Goal: Information Seeking & Learning: Learn about a topic

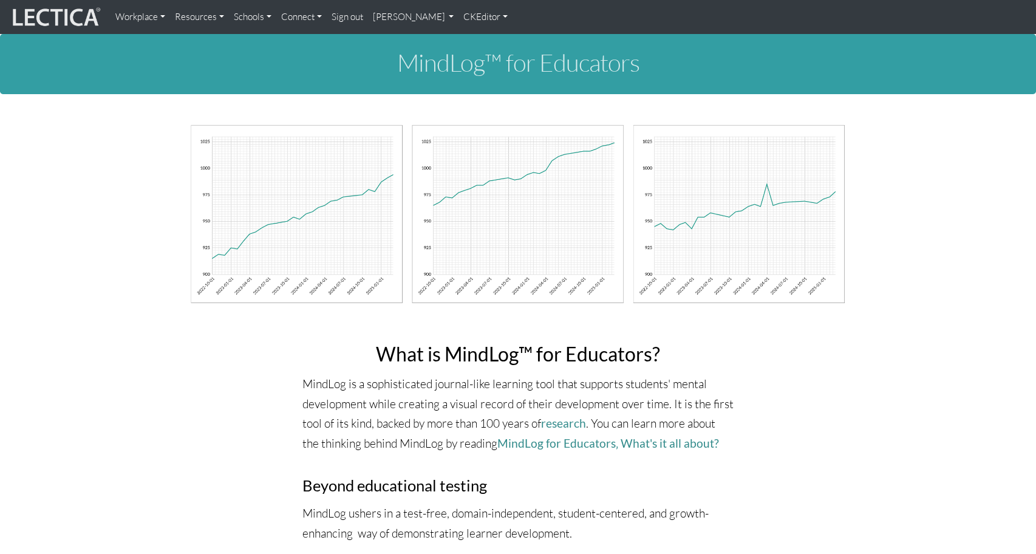
scroll to position [5046, 0]
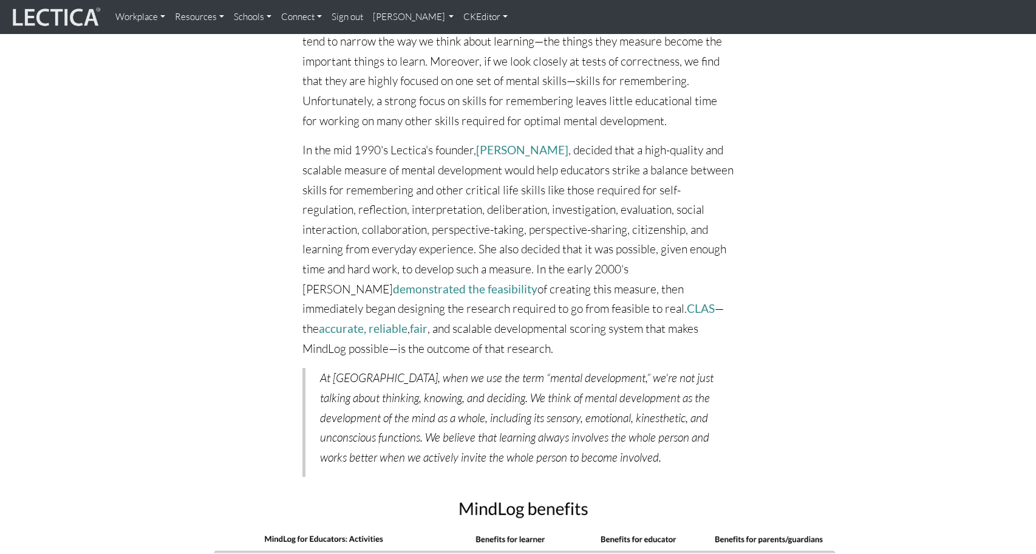
scroll to position [5114, 0]
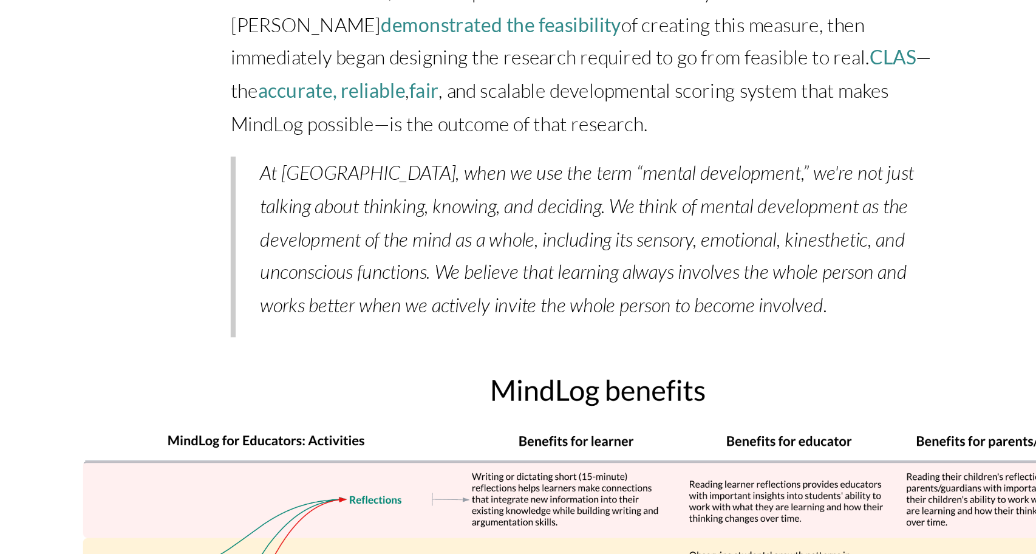
scroll to position [5172, 0]
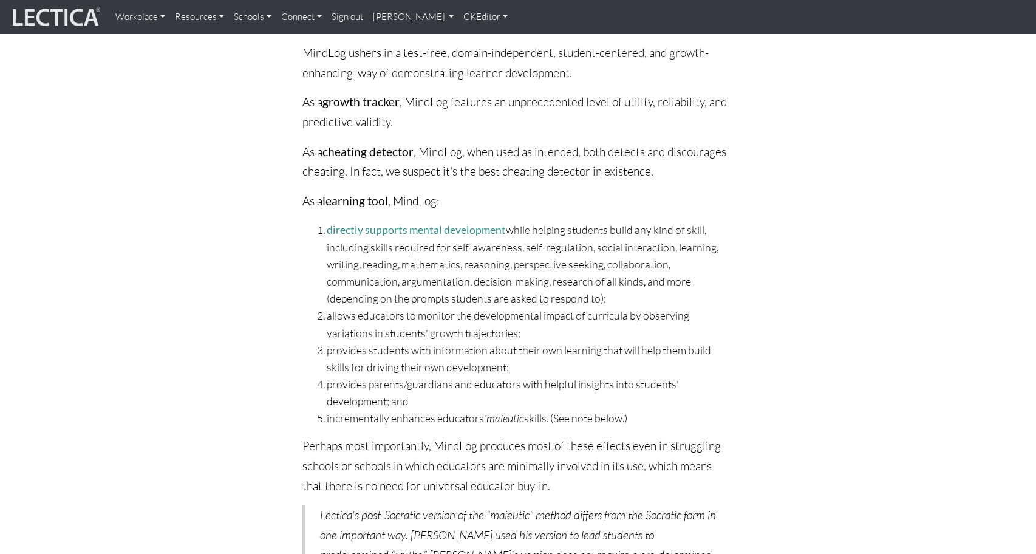
scroll to position [459, 0]
click at [458, 16] on link "CKEditor" at bounding box center [485, 17] width 54 height 24
click at [468, 42] on link "Edit" at bounding box center [480, 43] width 24 height 15
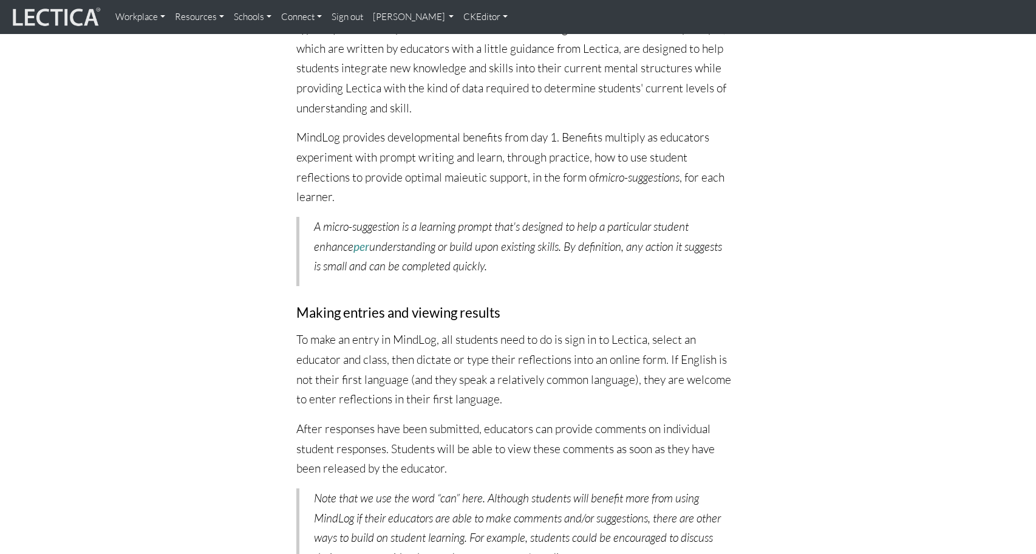
scroll to position [1357, 0]
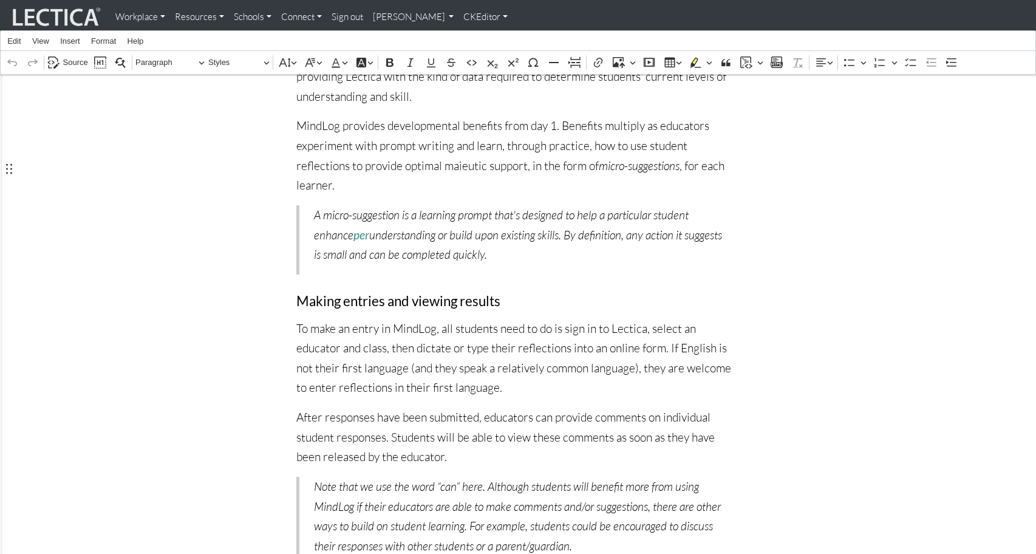
click at [458, 319] on p "To make an entry in MindLog, all students need to do is sign in to Lectica, sel…" at bounding box center [517, 359] width 443 height 80
copy p "reflections"
click at [339, 407] on p "After responses have been submitted, educators can provide comments on individu…" at bounding box center [517, 437] width 443 height 60
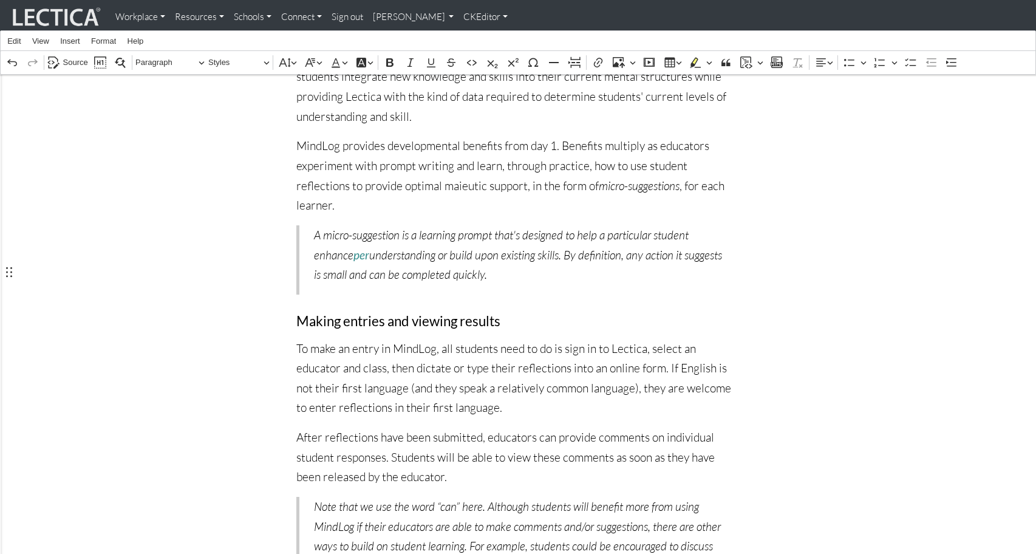
scroll to position [1336, 0]
click at [440, 340] on p "To make an entry in MindLog, all students need to do is sign in to Lectica, sel…" at bounding box center [517, 380] width 443 height 80
click at [474, 340] on p "To make an entry in MindLog, all students need to do is sign in to Lectica, sel…" at bounding box center [517, 380] width 443 height 80
click at [455, 340] on p "To make an entry in MindLog, all students need to do is sign in to Lectica, sel…" at bounding box center [517, 380] width 443 height 80
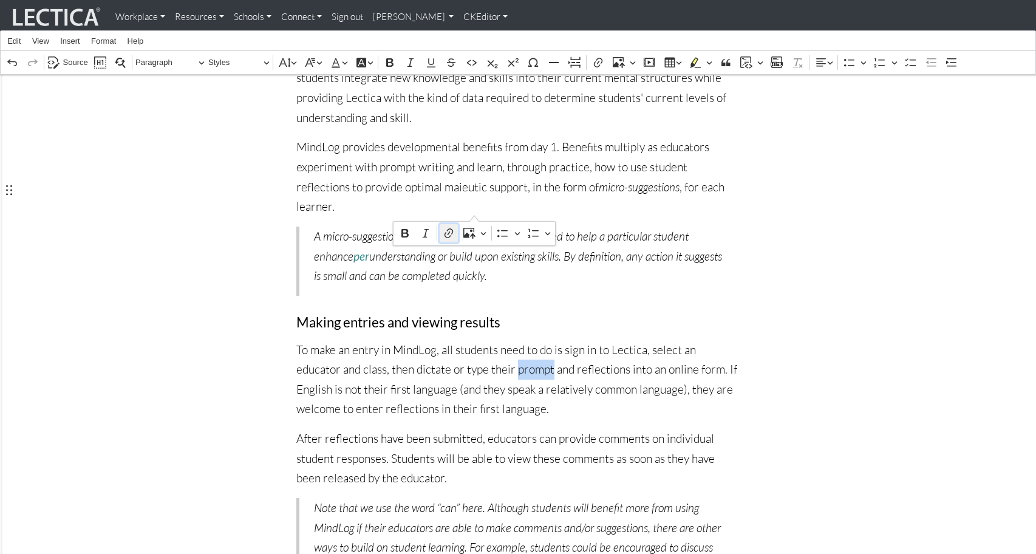
click at [449, 233] on icon "Editor contextual toolbar" at bounding box center [448, 233] width 9 height 10
type input "https://docs.google.com/document/d/1fxoIBDSi1-1P1-5ld7CI350TpjYCXMPXP9VgUcmC4io…"
click button "Save" at bounding box center [421, 282] width 71 height 18
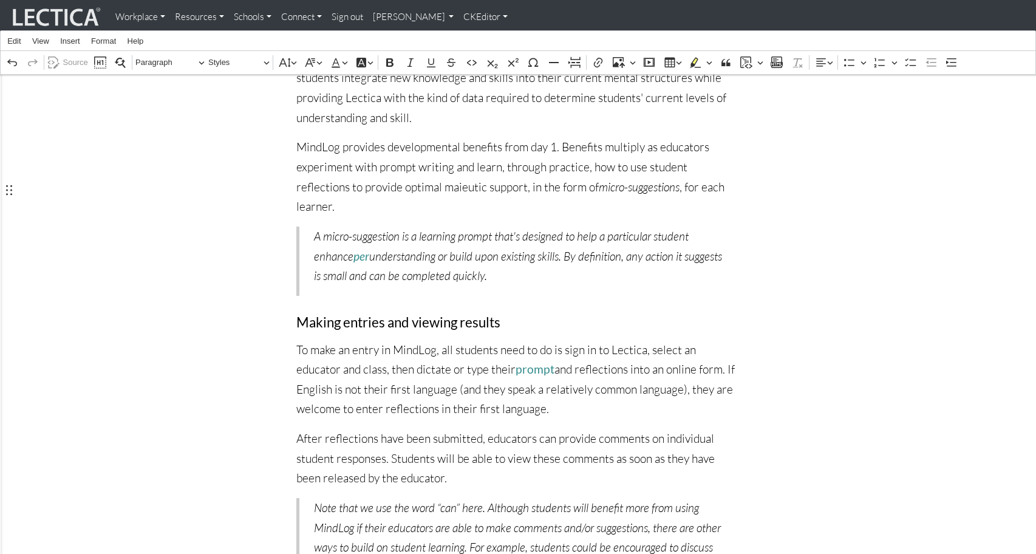
scroll to position [1338, 0]
click at [424, 338] on p "To make an entry in MindLog, all students need to do is sign in to Lectica, sel…" at bounding box center [517, 378] width 443 height 80
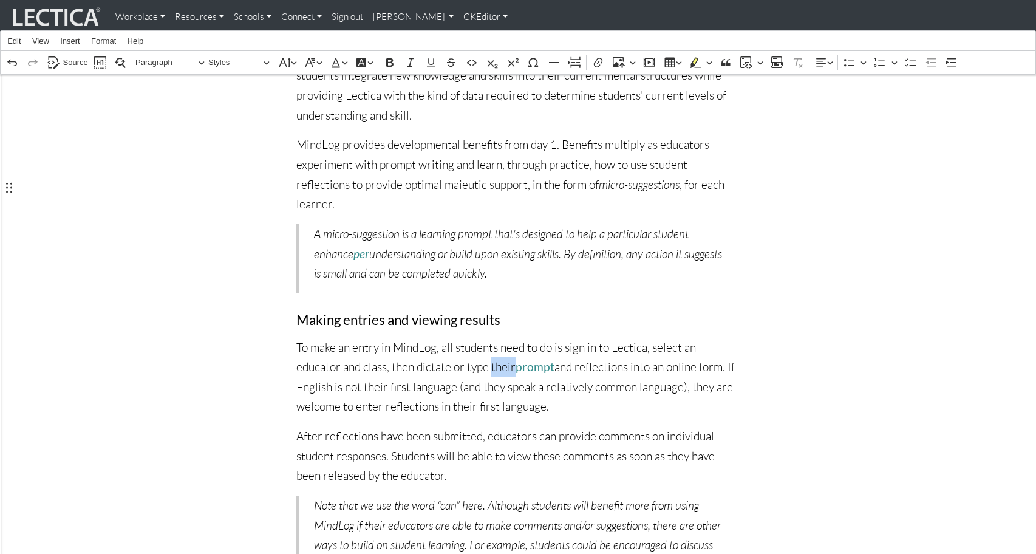
click at [424, 338] on p "To make an entry in MindLog, all students need to do is sign in to Lectica, sel…" at bounding box center [517, 378] width 443 height 80
click at [509, 337] on p "To make an entry in MindLog, all students need to do is sign in to Lectica, sel…" at bounding box center [517, 377] width 443 height 80
drag, startPoint x: 423, startPoint y: 208, endPoint x: 484, endPoint y: 209, distance: 60.7
click at [484, 337] on p "To make an entry in MindLog, all students need to do is sign in to Lectica, sel…" at bounding box center [517, 377] width 443 height 80
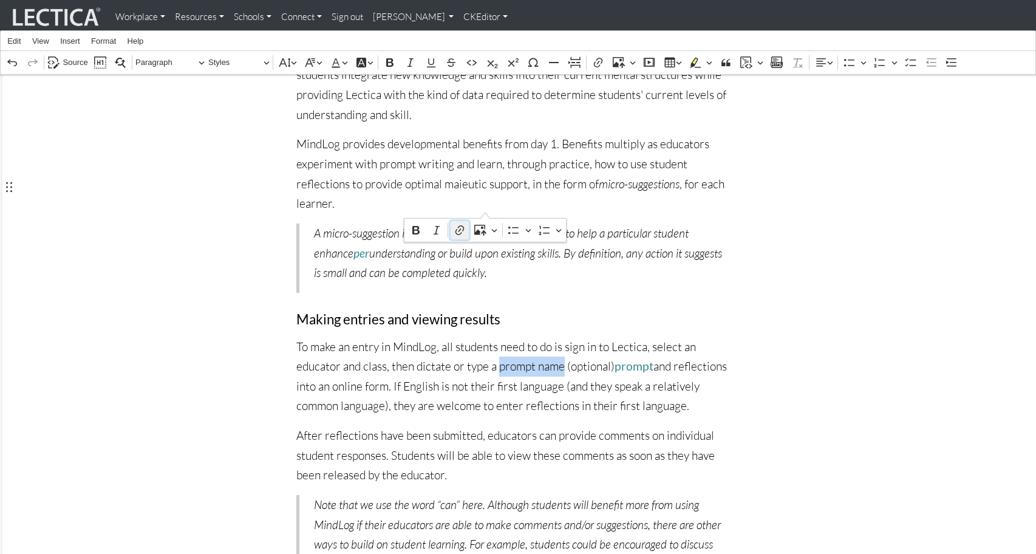
click at [460, 228] on icon "Editor contextual toolbar" at bounding box center [460, 230] width 12 height 12
type input "https://docs.google.com/document/d/1fxoIBDSi1-1P1-5ld7CI350TpjYCXMPXP9VgUcmC4io…"
click button "Save" at bounding box center [418, 279] width 71 height 18
click at [571, 337] on p "To make an entry in MindLog, all students need to do is sign in to Lectica, sel…" at bounding box center [517, 377] width 443 height 80
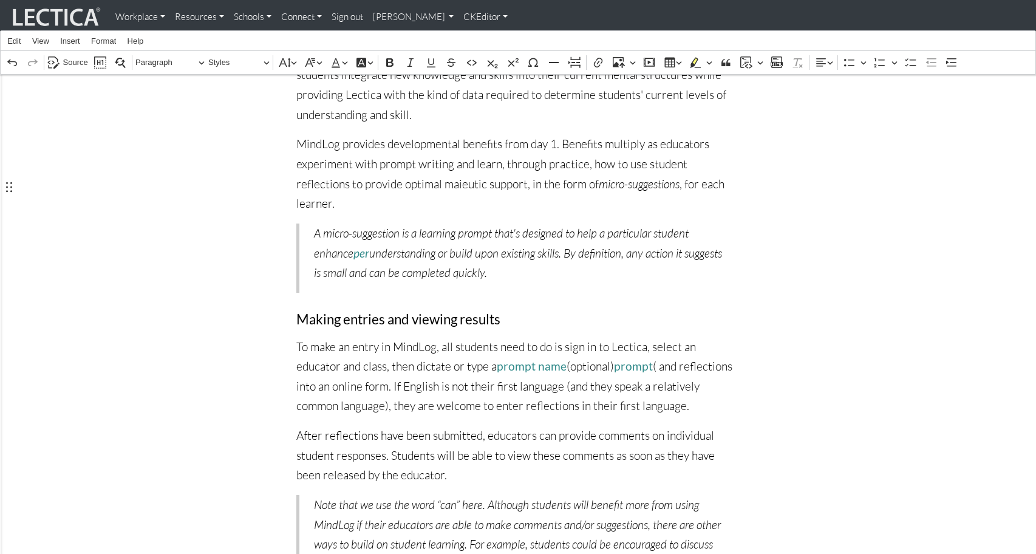
scroll to position [1346, 0]
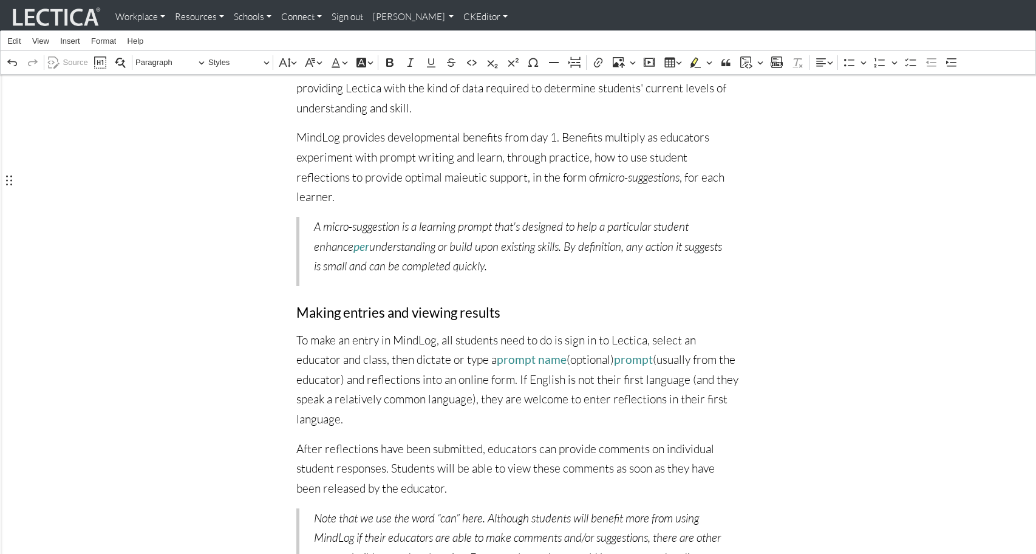
click at [592, 330] on p "To make an entry in MindLog, all students need to do is sign in to Lectica, sel…" at bounding box center [517, 379] width 443 height 99
drag, startPoint x: 571, startPoint y: 198, endPoint x: 691, endPoint y: 200, distance: 119.6
click at [691, 330] on p "To make an entry in MindLog, all students need to do is sign in to Lectica, sel…" at bounding box center [517, 379] width 443 height 99
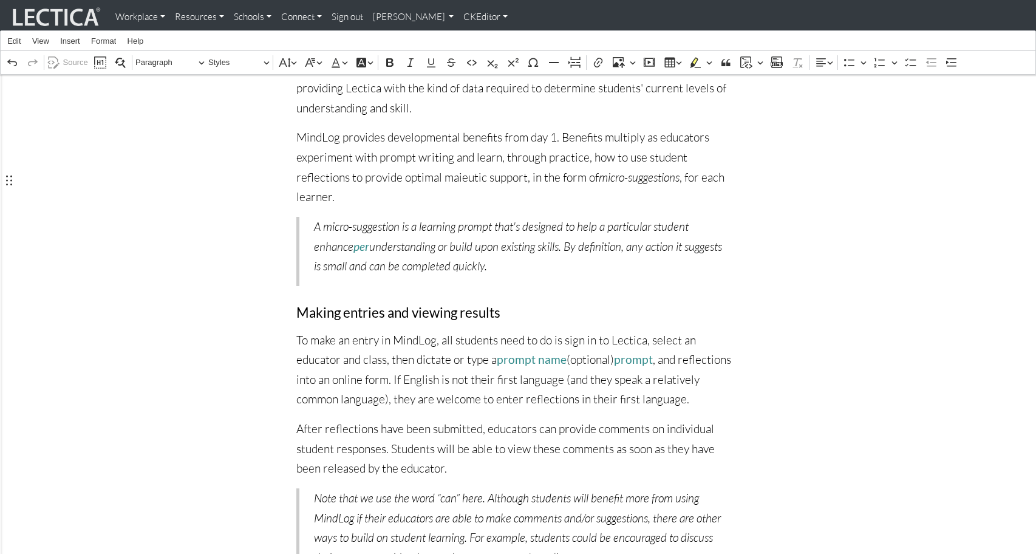
click at [621, 330] on p "To make an entry in MindLog, all students need to do is sign in to Lectica, sel…" at bounding box center [517, 370] width 443 height 80
drag, startPoint x: 423, startPoint y: 199, endPoint x: 486, endPoint y: 200, distance: 62.5
click at [497, 352] on link "prompt name" at bounding box center [532, 359] width 70 height 14
click at [491, 226] on icon "button" at bounding box center [484, 228] width 12 height 12
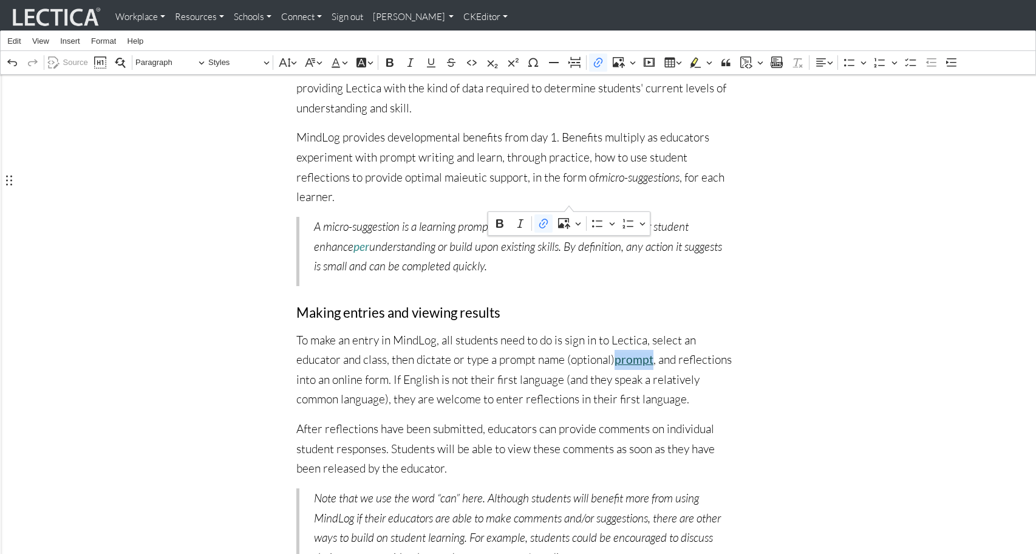
drag, startPoint x: 534, startPoint y: 202, endPoint x: 569, endPoint y: 202, distance: 34.6
click at [614, 352] on link "prompt" at bounding box center [633, 359] width 39 height 14
click at [587, 228] on icon "button" at bounding box center [581, 228] width 12 height 12
drag, startPoint x: 424, startPoint y: 200, endPoint x: 485, endPoint y: 200, distance: 61.3
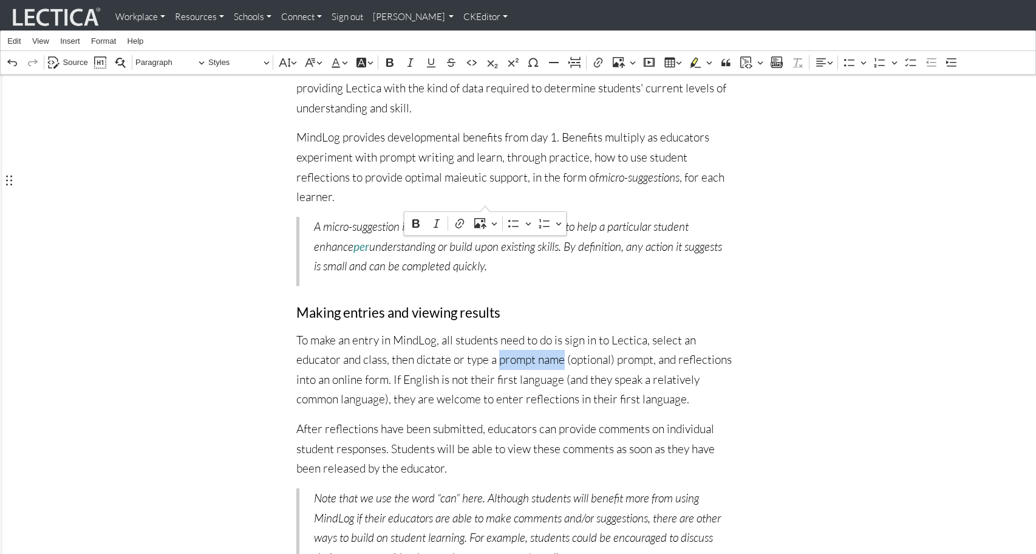
click at [485, 330] on p "To make an entry in MindLog, all students need to do is sign in to Lectica, sel…" at bounding box center [517, 370] width 443 height 80
drag, startPoint x: 531, startPoint y: 201, endPoint x: 563, endPoint y: 203, distance: 32.2
click at [563, 330] on p "To make an entry in MindLog, all students need to do is sign in to Lectica, sel…" at bounding box center [517, 370] width 443 height 80
drag, startPoint x: 585, startPoint y: 201, endPoint x: 634, endPoint y: 201, distance: 48.6
click at [634, 330] on p "To make an entry in MindLog, all students need to do is sign in to Lectica, sel…" at bounding box center [517, 370] width 443 height 80
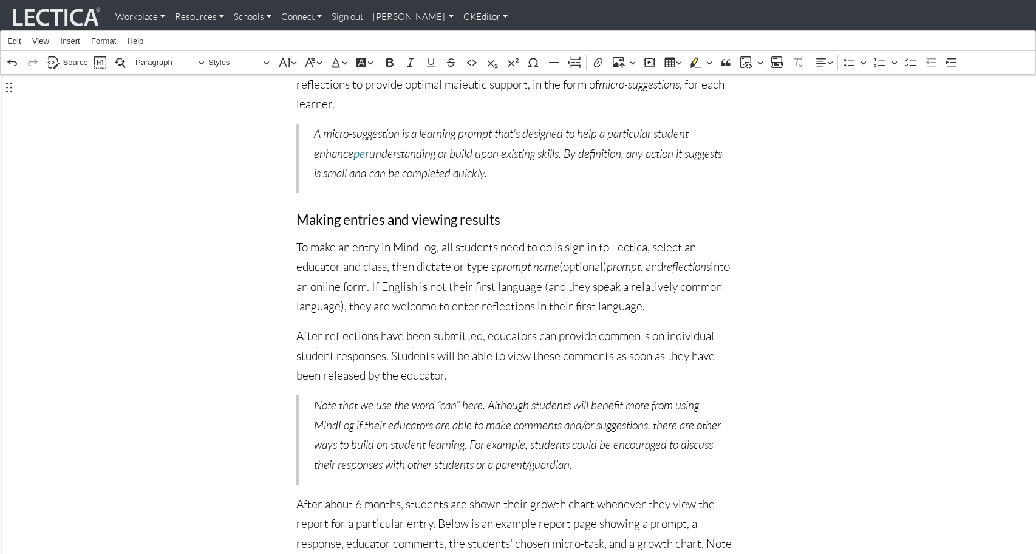
scroll to position [1449, 0]
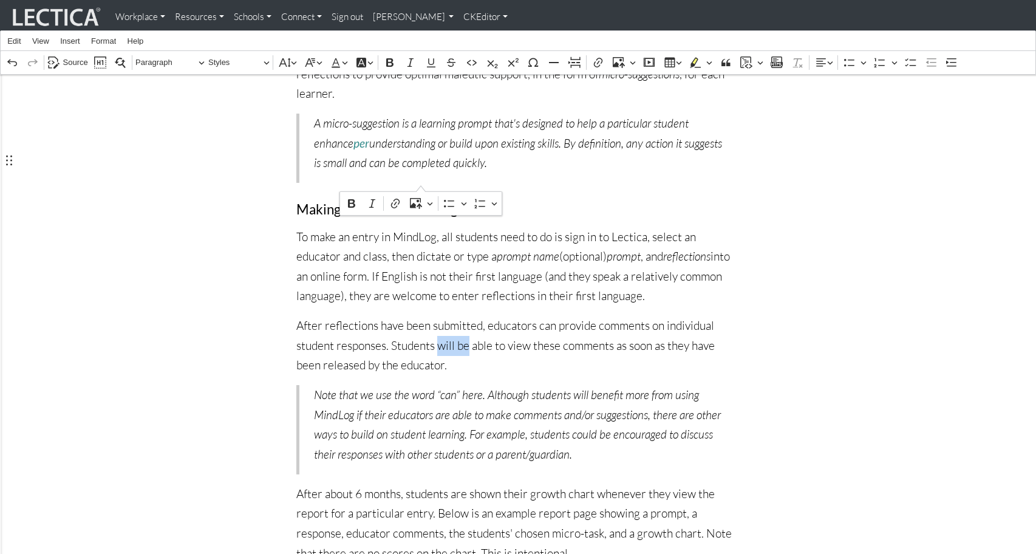
drag, startPoint x: 392, startPoint y: 180, endPoint x: 421, endPoint y: 181, distance: 29.2
click at [421, 316] on p "After reflections have been submitted, educators can provide comments on indivi…" at bounding box center [517, 346] width 443 height 60
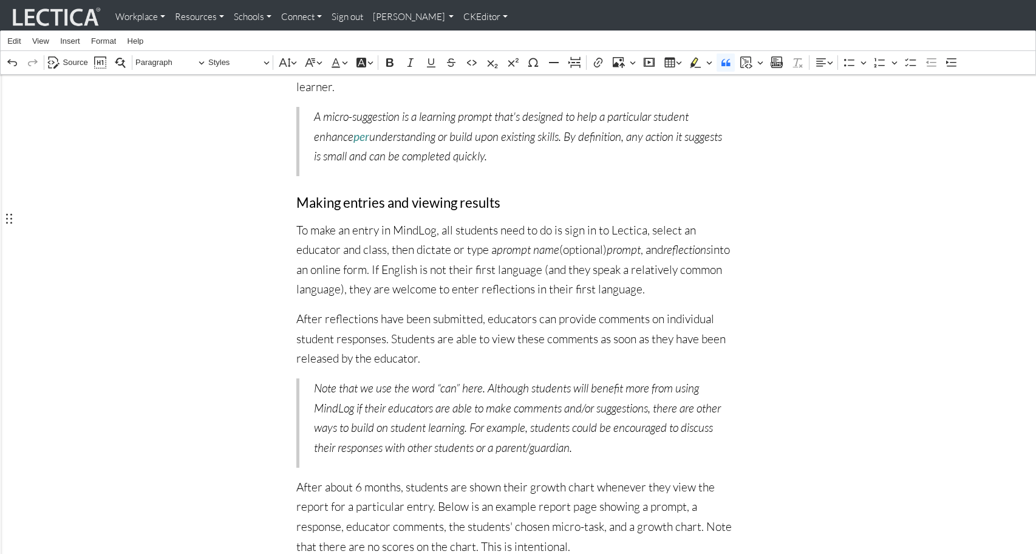
click at [375, 378] on p "Note that we use the word “can” here. Although students will benefit more from …" at bounding box center [519, 418] width 411 height 80
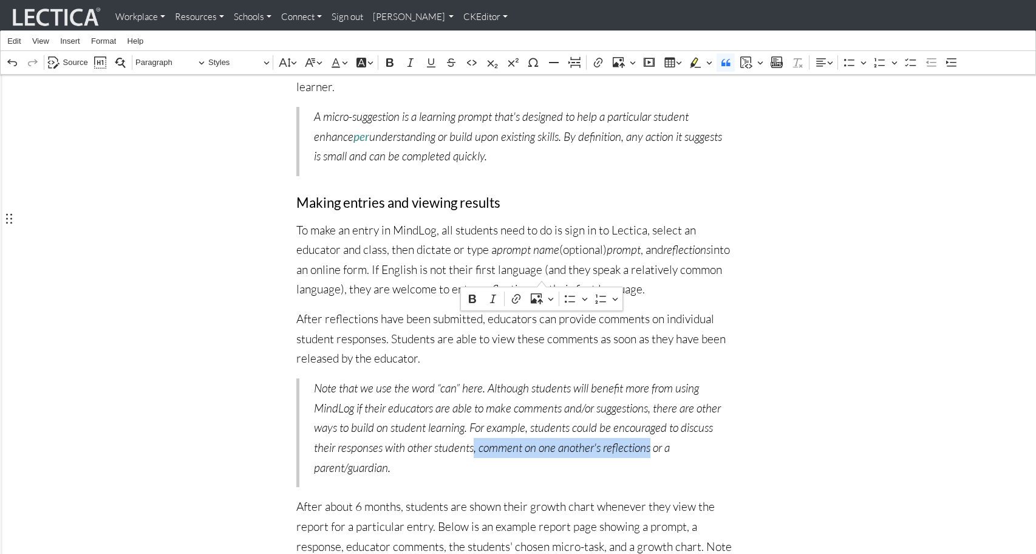
drag, startPoint x: 376, startPoint y: 274, endPoint x: 542, endPoint y: 273, distance: 165.8
click at [542, 378] on p "Note that we use the word “can” here. Although students will benefit more from …" at bounding box center [519, 427] width 411 height 99
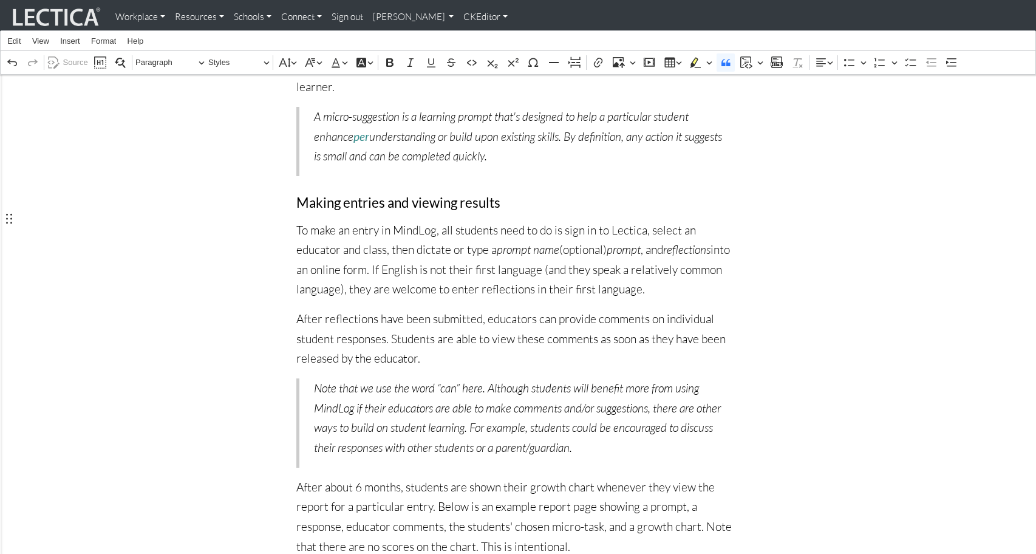
click at [586, 378] on p "Note that we use the word “can” here. Although students will benefit more from …" at bounding box center [519, 418] width 411 height 80
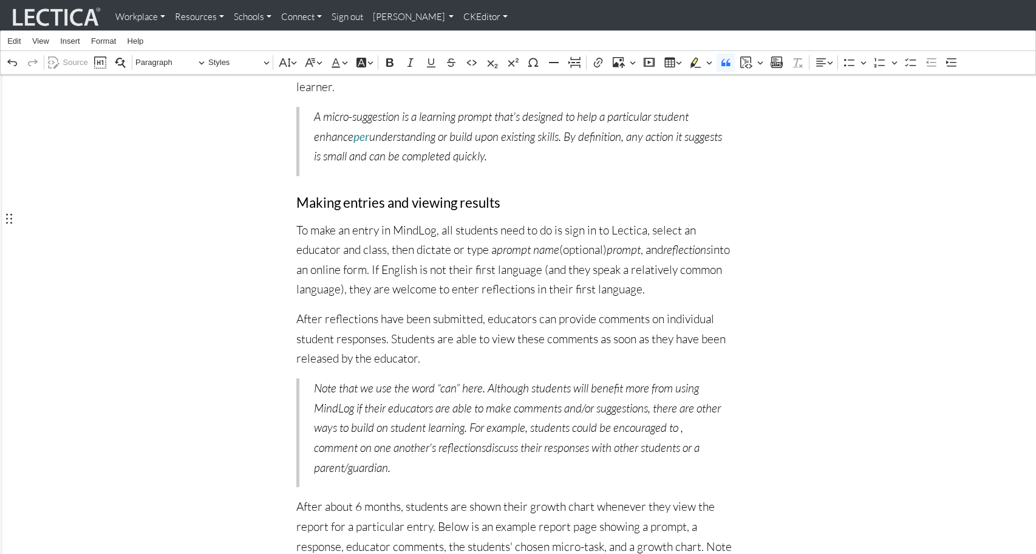
click at [588, 378] on p "Note that we use the word “can” here. Although students will benefit more from …" at bounding box center [519, 427] width 411 height 99
drag, startPoint x: 359, startPoint y: 275, endPoint x: 347, endPoint y: 279, distance: 13.3
click at [359, 378] on p "Note that we use the word “can” here. Although students will benefit more from …" at bounding box center [519, 427] width 411 height 99
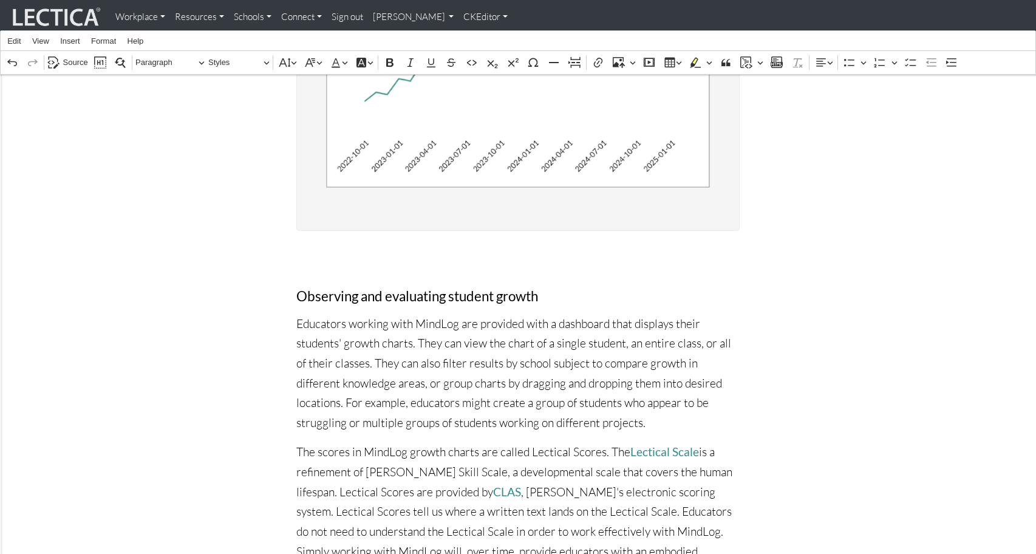
scroll to position [2891, 0]
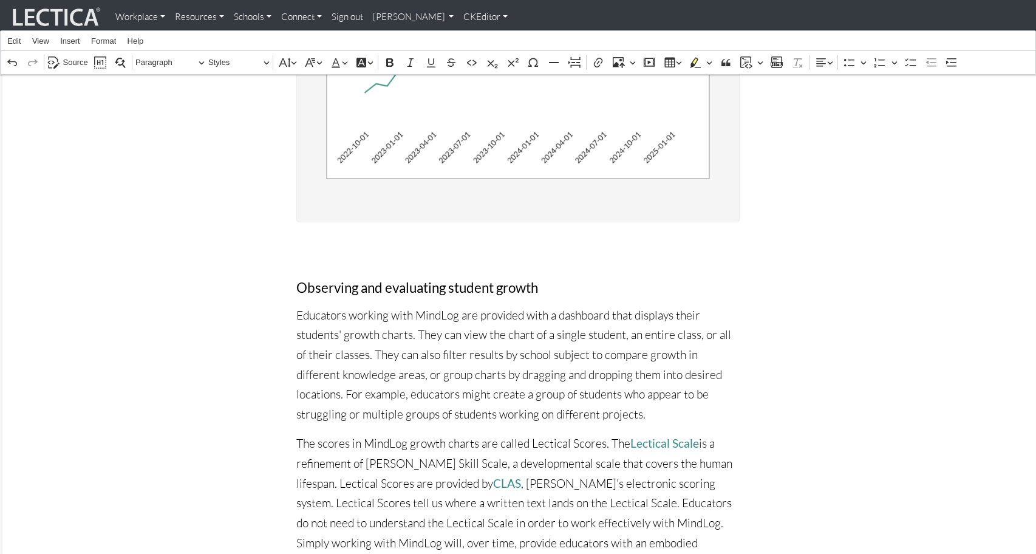
click at [551, 434] on p "The scores in MindLog growth charts are called Lectical Scores. The Lectical Sc…" at bounding box center [517, 503] width 443 height 138
click at [182, 261] on div "Observing and evaluating student growth Educators working with MindLog are prov…" at bounding box center [518, 421] width 692 height 321
drag, startPoint x: 552, startPoint y: 149, endPoint x: 559, endPoint y: 149, distance: 7.3
click at [559, 434] on p "The scores in MindLog growth charts are called Lectical® Scores. The Lectical S…" at bounding box center [517, 503] width 443 height 138
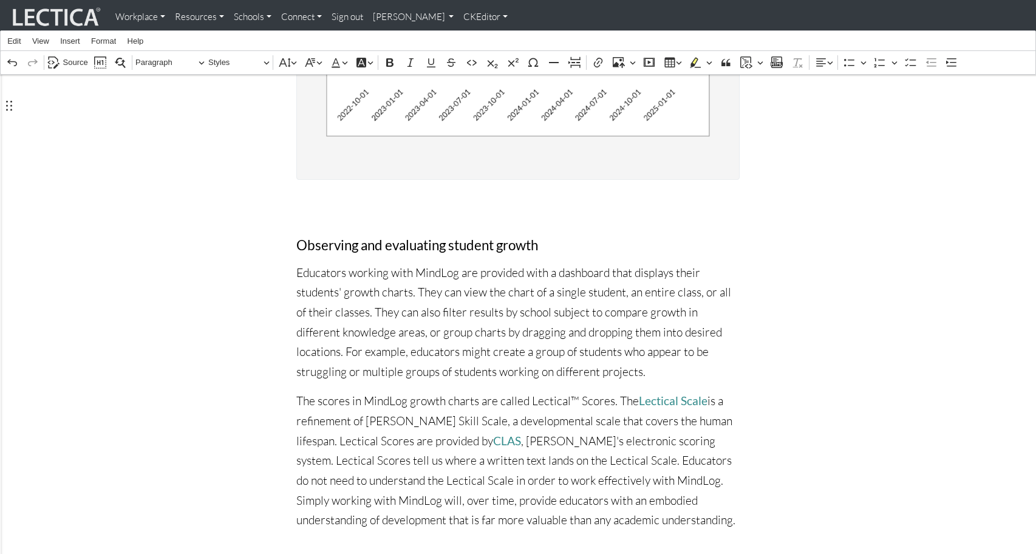
scroll to position [2935, 0]
drag, startPoint x: 676, startPoint y: 142, endPoint x: 325, endPoint y: 164, distance: 351.0
click at [325, 390] on p "The scores in MindLog growth charts are called Lectical™ Scores. The Lectical S…" at bounding box center [517, 459] width 443 height 138
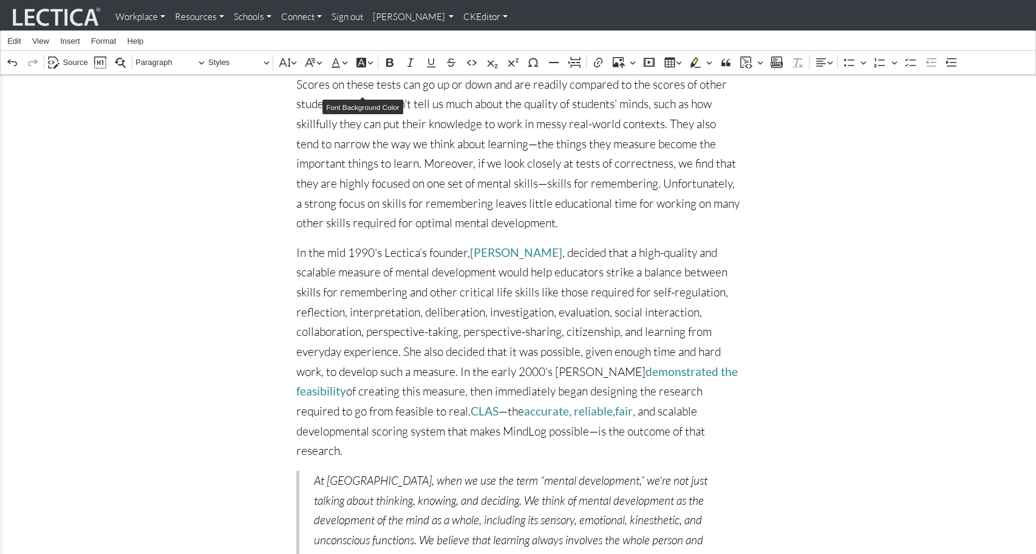
scroll to position [4989, 0]
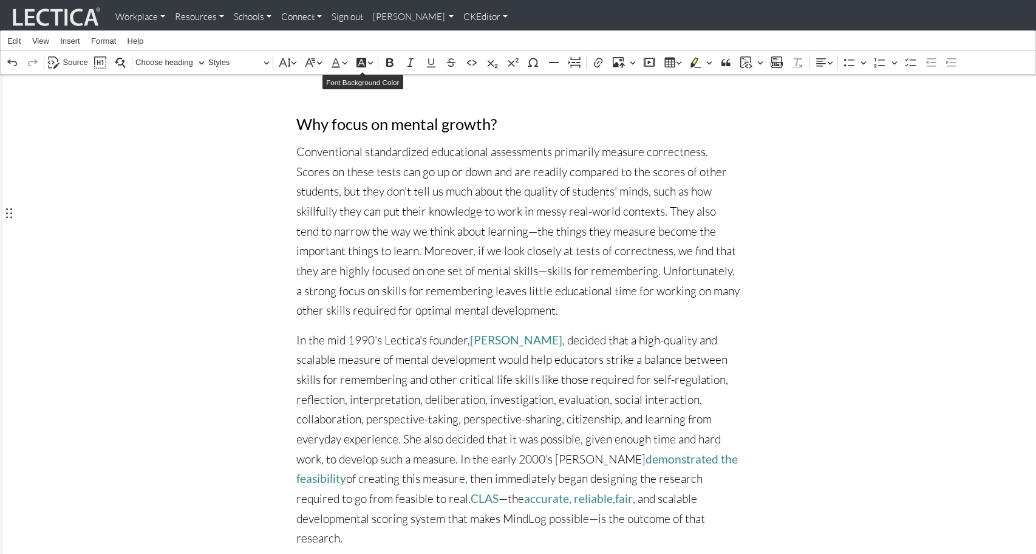
drag, startPoint x: 60, startPoint y: 283, endPoint x: 79, endPoint y: 267, distance: 25.0
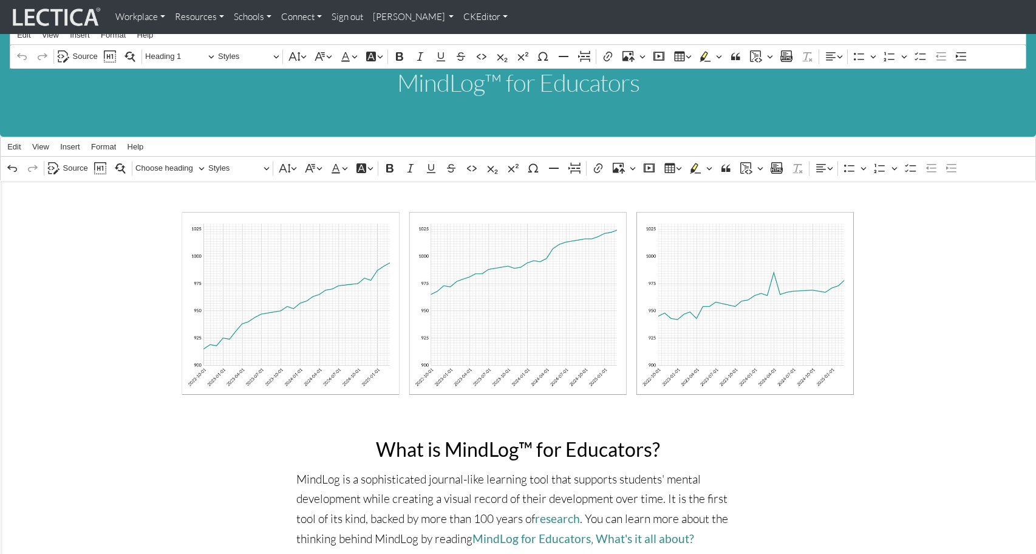
scroll to position [0, 0]
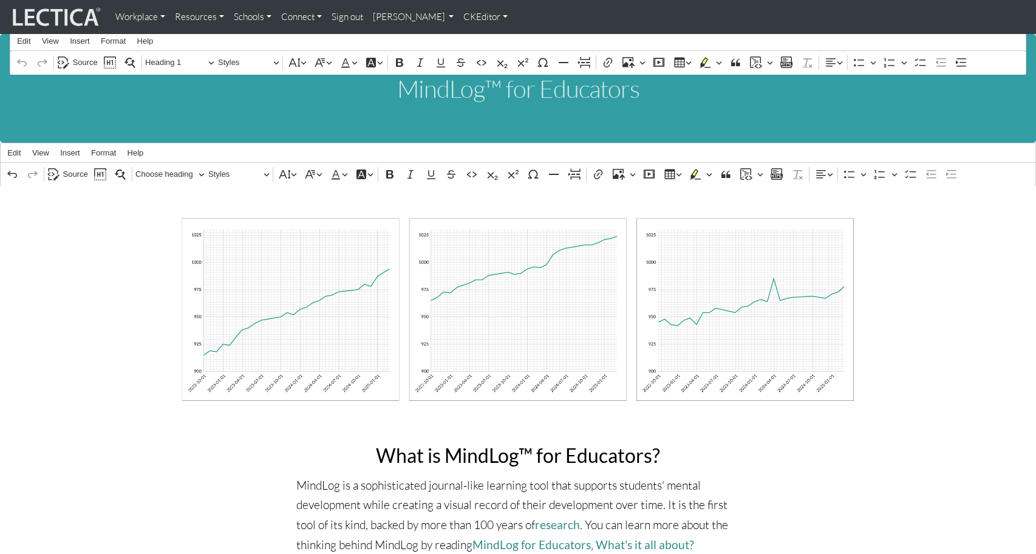
click at [458, 18] on link "CKEditor" at bounding box center [485, 17] width 54 height 24
click at [468, 42] on link "Stop editing" at bounding box center [496, 43] width 56 height 15
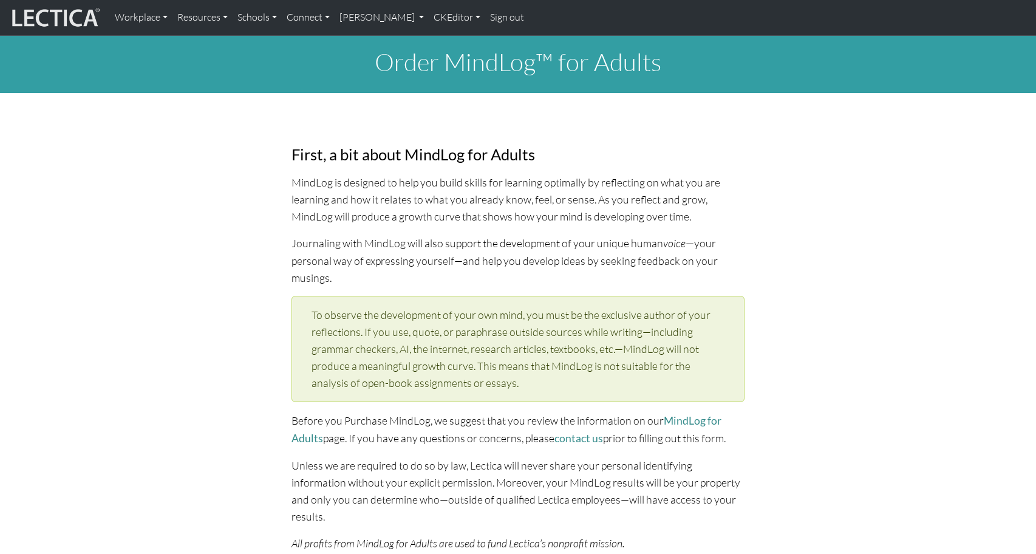
select select "1952"
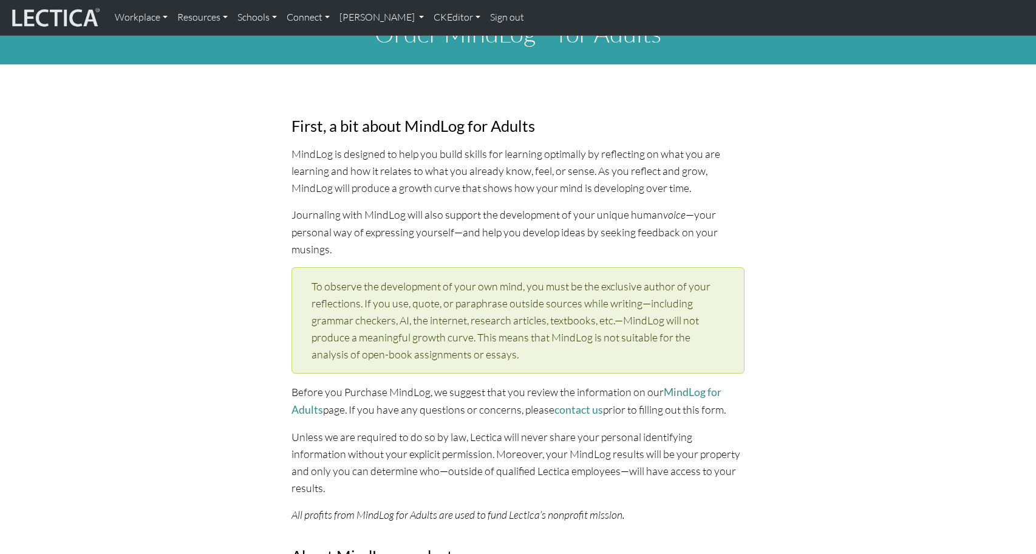
scroll to position [29, 0]
click at [429, 18] on link "CKEditor" at bounding box center [457, 18] width 56 height 26
click at [438, 42] on link "Edit" at bounding box center [450, 45] width 24 height 16
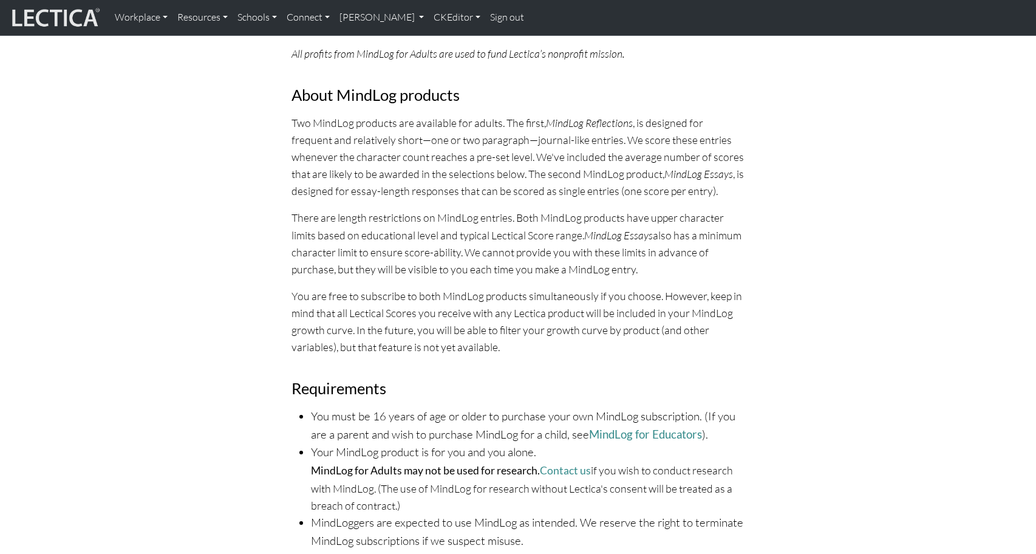
scroll to position [0, 0]
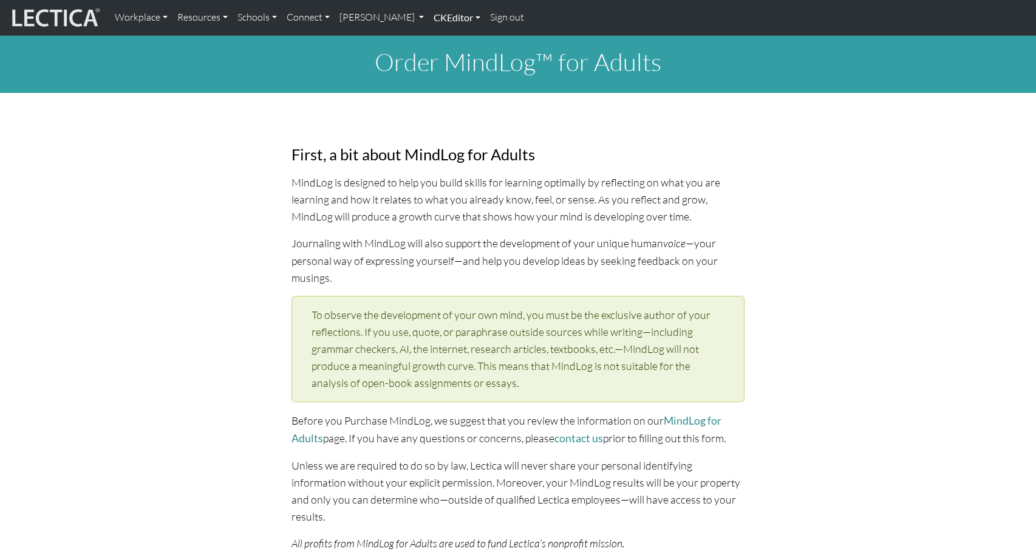
click at [429, 17] on link "CKEditor" at bounding box center [457, 18] width 56 height 26
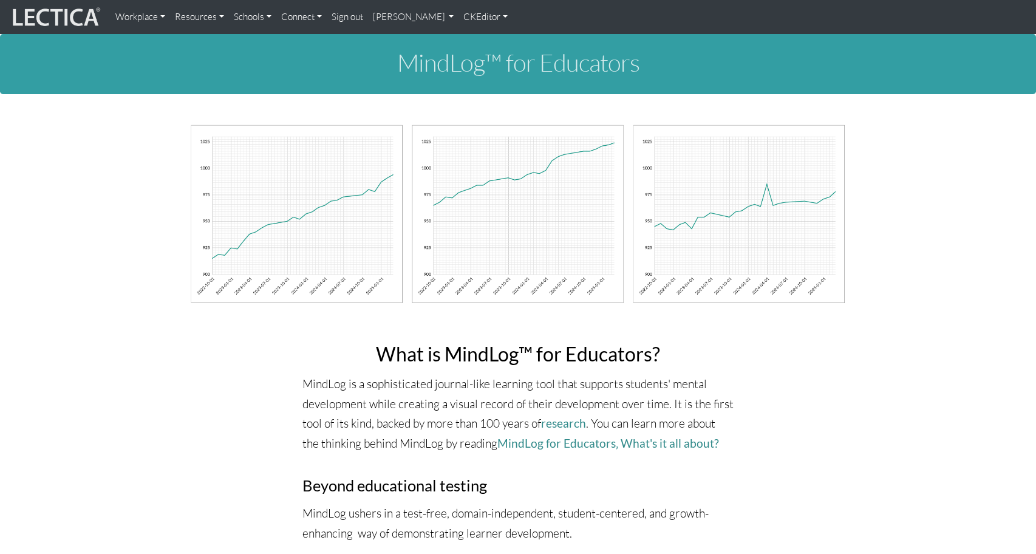
scroll to position [32, 0]
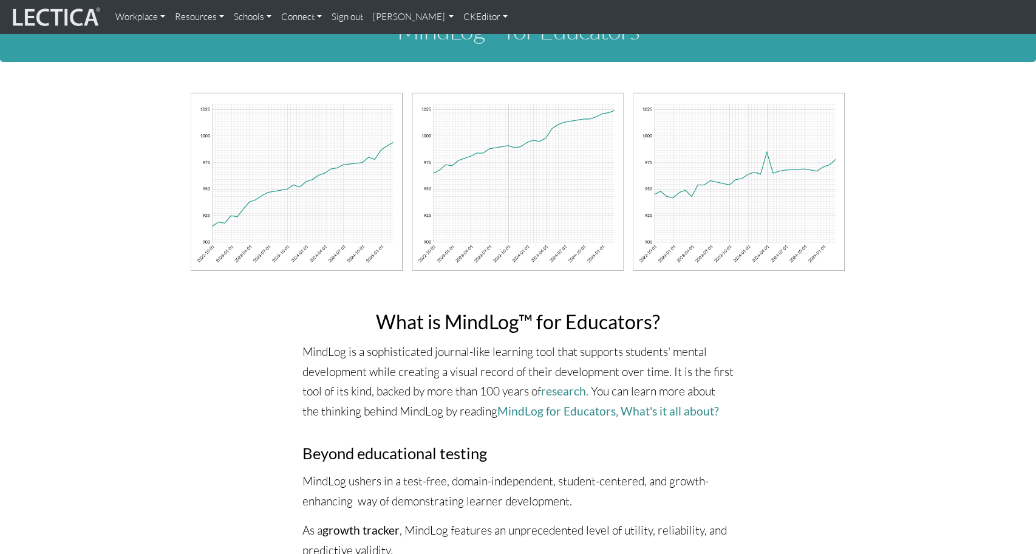
click at [458, 16] on link "CKEditor" at bounding box center [485, 17] width 54 height 24
click at [468, 37] on link "Edit" at bounding box center [480, 43] width 24 height 15
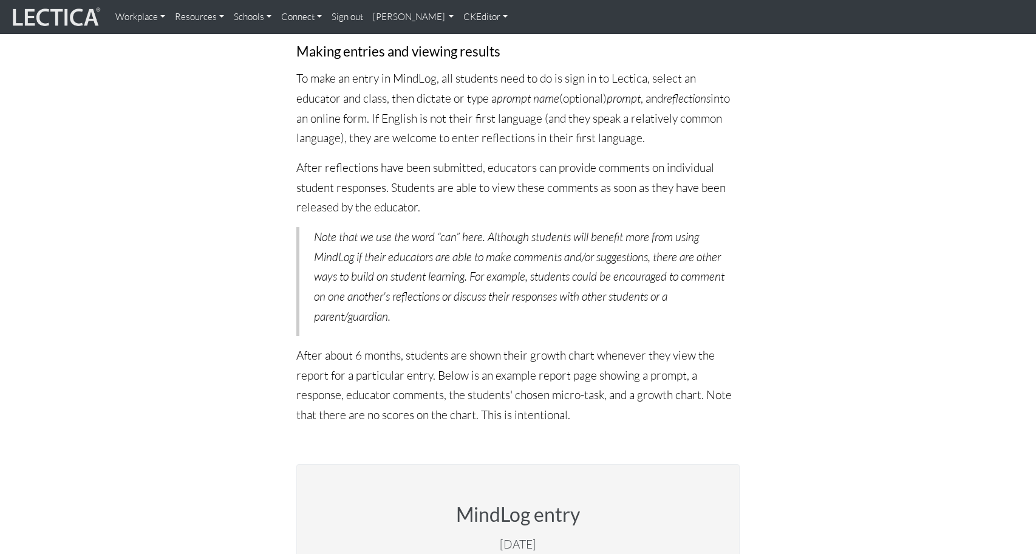
scroll to position [1599, 0]
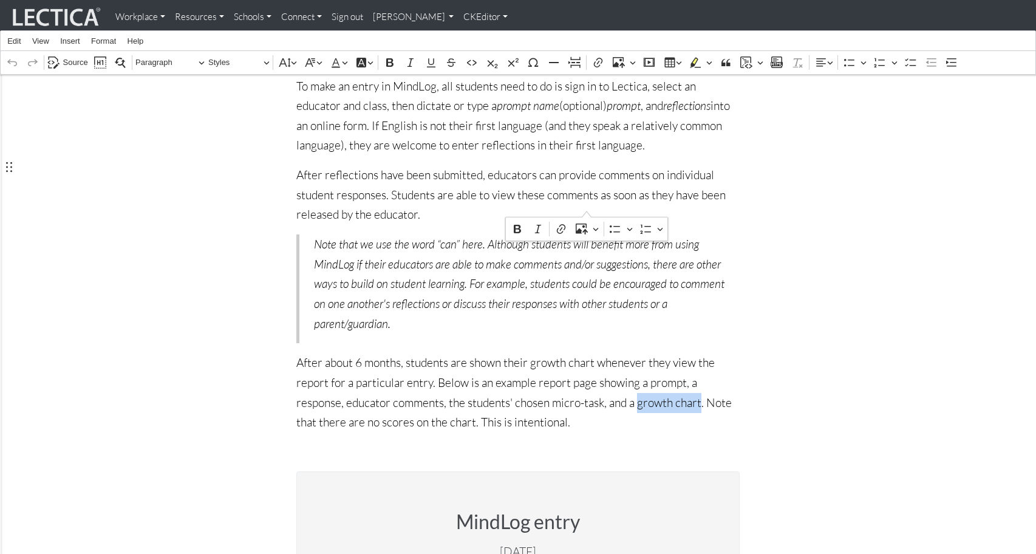
drag, startPoint x: 528, startPoint y: 205, endPoint x: 587, endPoint y: 206, distance: 59.5
click at [587, 353] on p "After about 6 months, students are shown their growth chart whenever they view …" at bounding box center [517, 393] width 443 height 80
click at [563, 226] on icon "Editor contextual toolbar" at bounding box center [561, 229] width 12 height 12
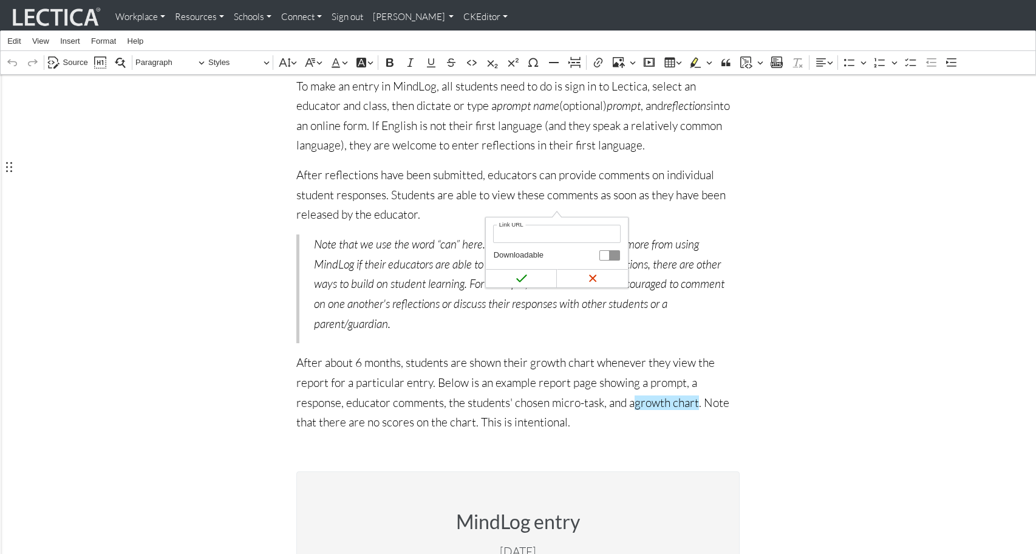
type input "[URL][DOMAIN_NAME]"
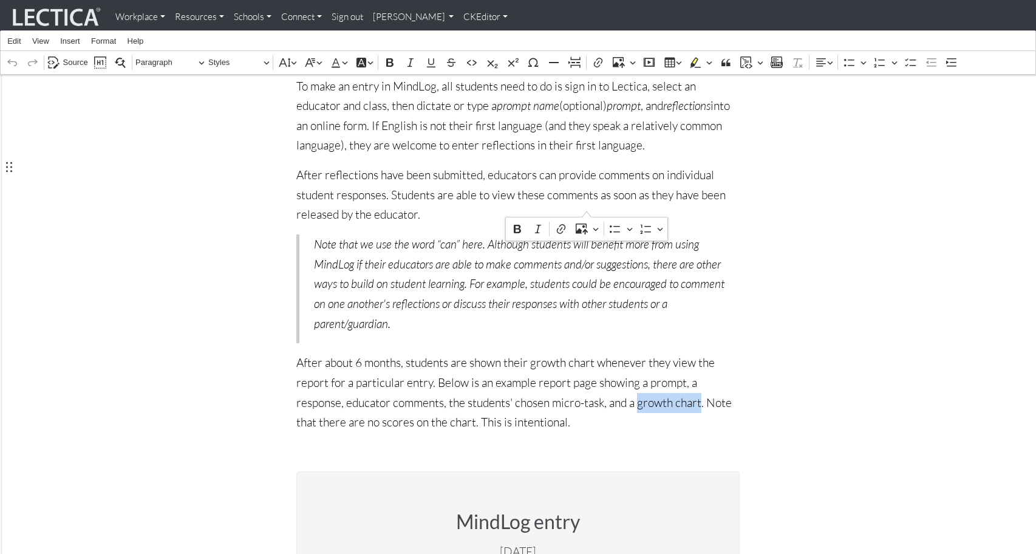
drag, startPoint x: 529, startPoint y: 206, endPoint x: 587, endPoint y: 206, distance: 57.7
click at [587, 353] on p "After about 6 months, students are shown their growth chart whenever they view …" at bounding box center [517, 393] width 443 height 80
click at [559, 226] on icon "Editor contextual toolbar" at bounding box center [561, 229] width 12 height 12
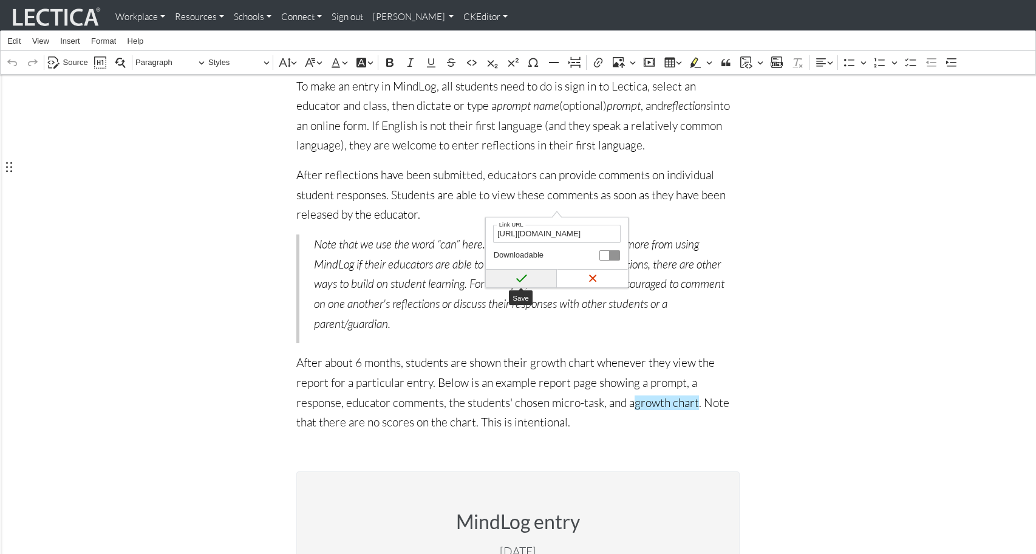
type input "[URL][DOMAIN_NAME]"
click at [513, 276] on button "Save" at bounding box center [521, 278] width 71 height 18
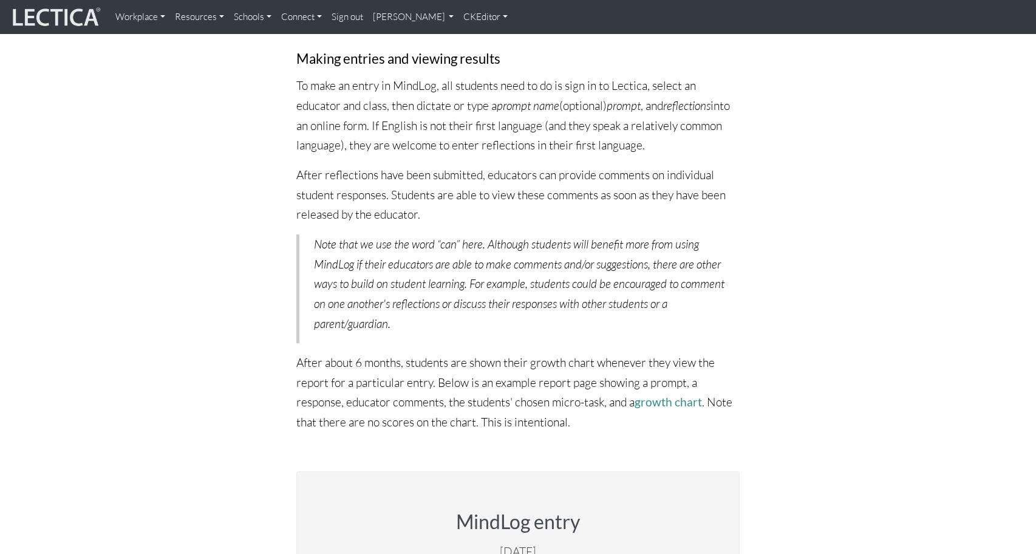
click at [458, 15] on link "CKEditor" at bounding box center [485, 17] width 54 height 24
click at [468, 38] on link "Stop editing" at bounding box center [496, 43] width 56 height 15
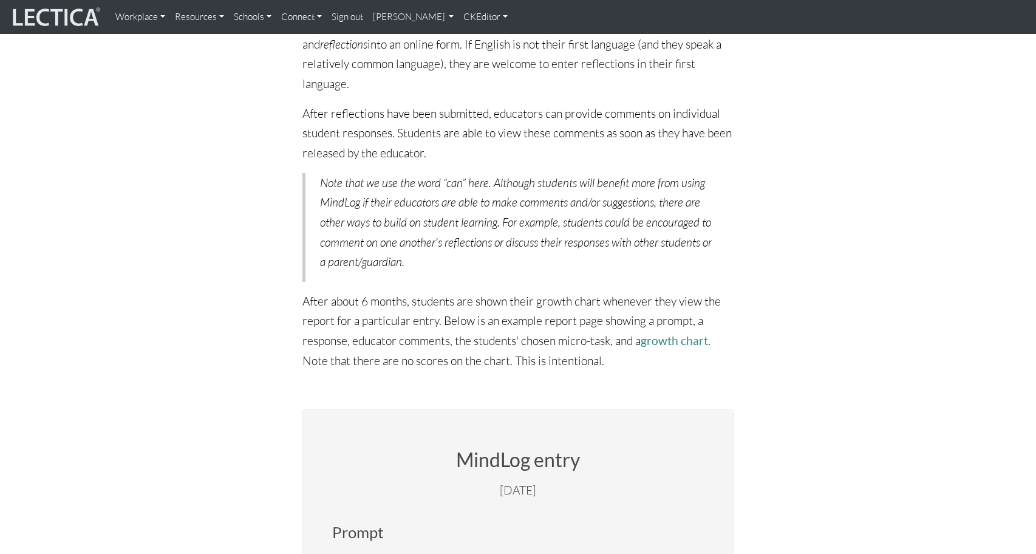
scroll to position [1580, 0]
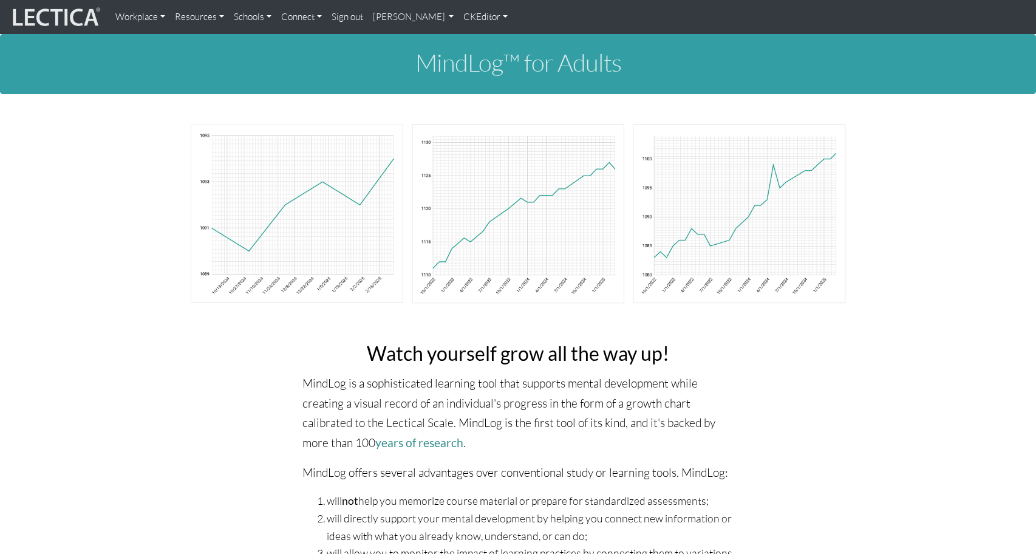
click at [458, 15] on link "CKEditor" at bounding box center [485, 17] width 54 height 24
click at [468, 36] on link "Edit" at bounding box center [480, 43] width 24 height 15
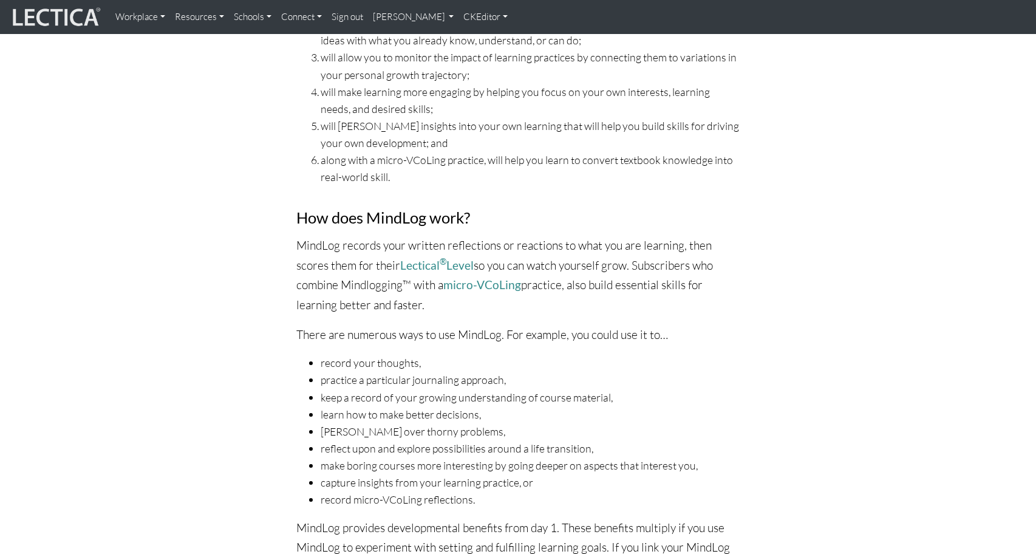
scroll to position [597, 0]
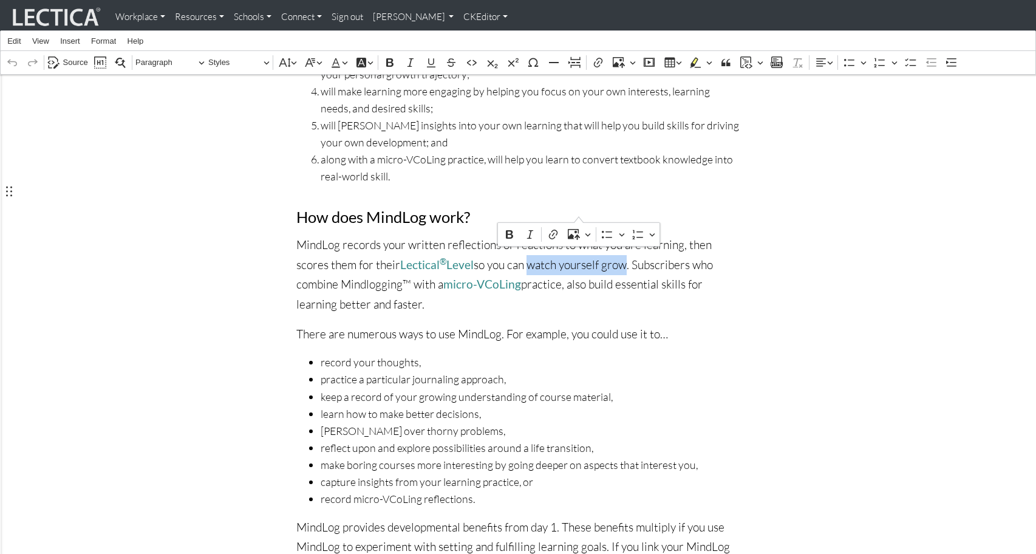
drag, startPoint x: 486, startPoint y: 212, endPoint x: 578, endPoint y: 211, distance: 92.3
click at [578, 235] on p "MindLog records your written reflections or reactions to what you are learning,…" at bounding box center [517, 275] width 443 height 80
click at [552, 233] on icon "Editor contextual toolbar" at bounding box center [553, 234] width 12 height 12
type input "[URL][DOMAIN_NAME]"
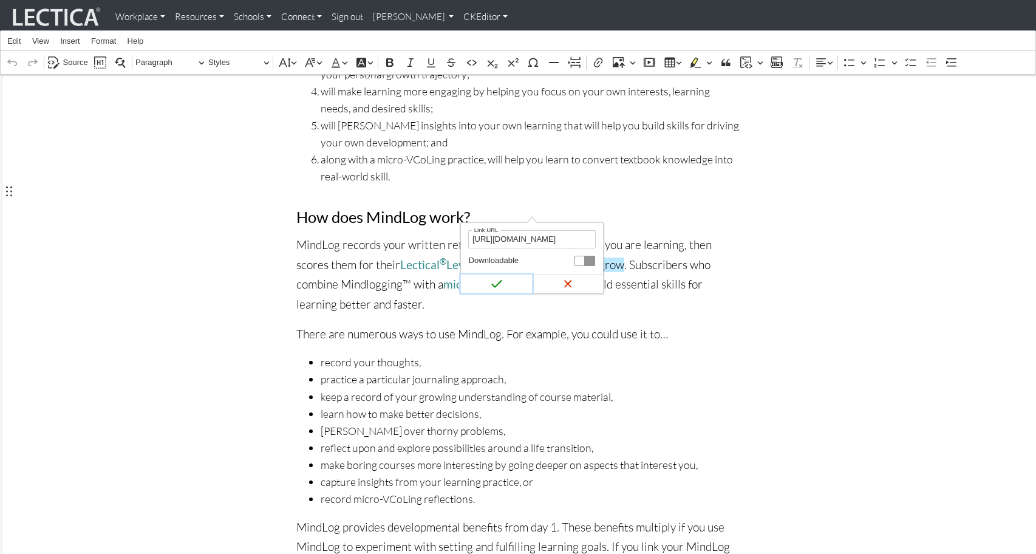
scroll to position [0, 0]
click at [498, 279] on icon "submit" at bounding box center [497, 283] width 12 height 12
